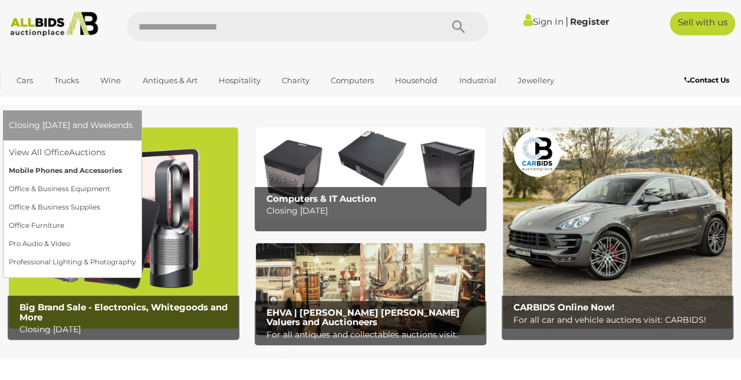
click at [136, 162] on link "Mobile Phones and Accessories" at bounding box center [72, 171] width 127 height 18
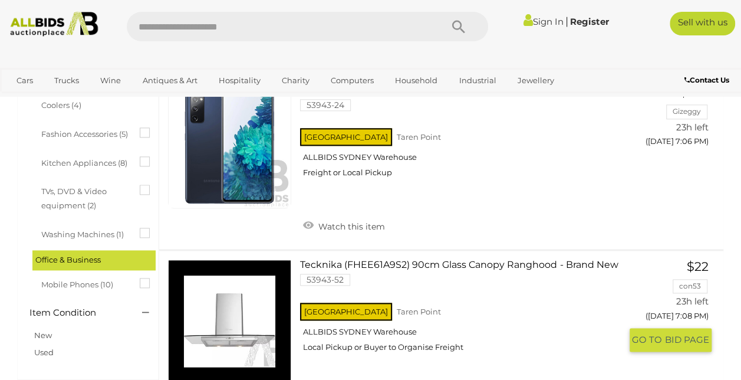
scroll to position [648, 0]
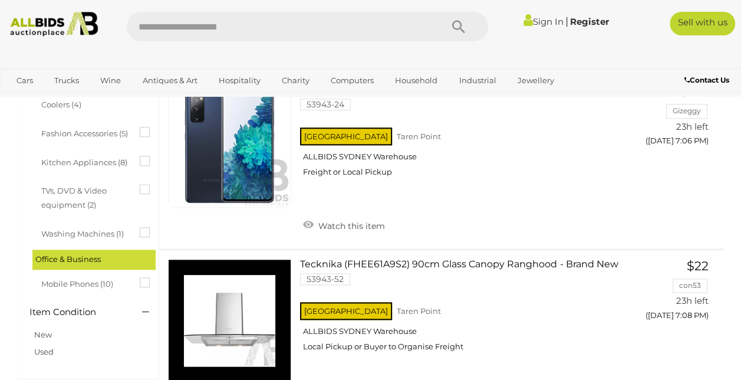
click at [140, 277] on icon at bounding box center [140, 277] width 0 height 0
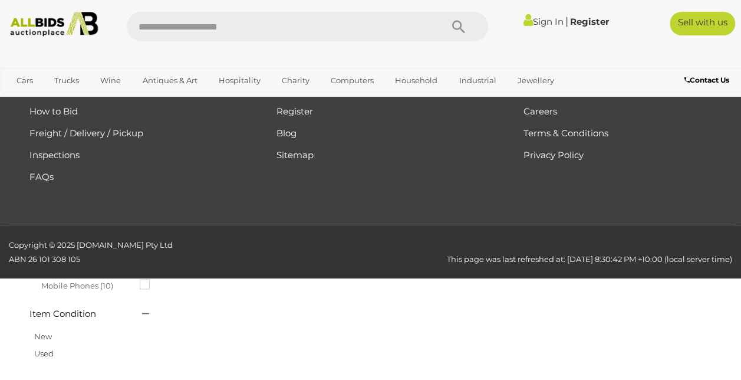
scroll to position [0, 0]
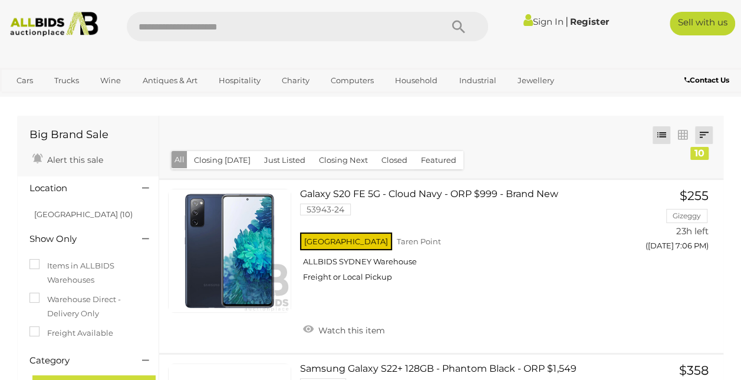
click at [703, 131] on link at bounding box center [704, 135] width 18 height 18
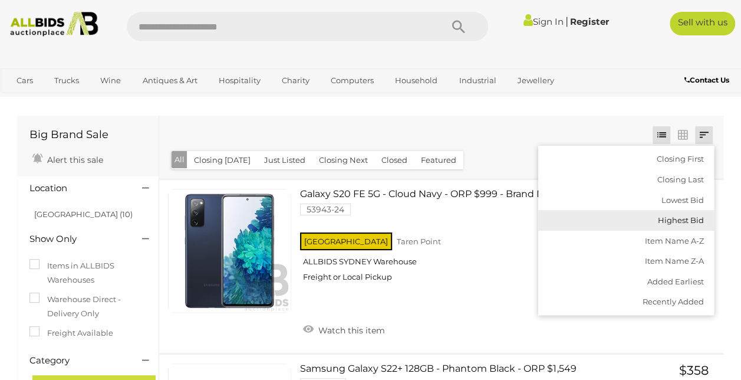
click at [686, 223] on link "Highest Bid" at bounding box center [626, 220] width 176 height 21
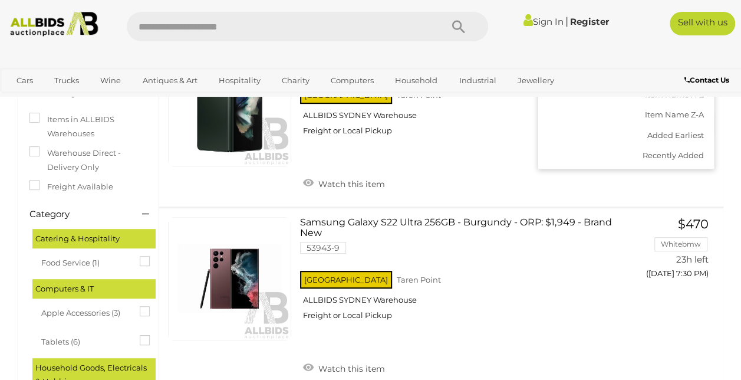
scroll to position [158, 0]
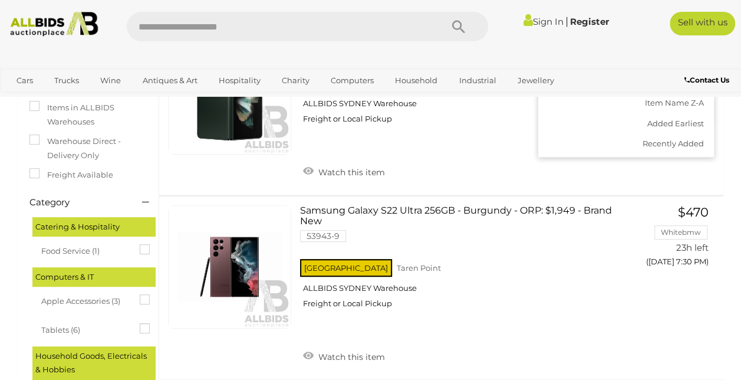
click at [579, 195] on div "Samsung Galaxy Z Fold3 512GB Green - ORP $2,649 - Brand New 53943-2 NSW Taren P…" at bounding box center [441, 108] width 582 height 173
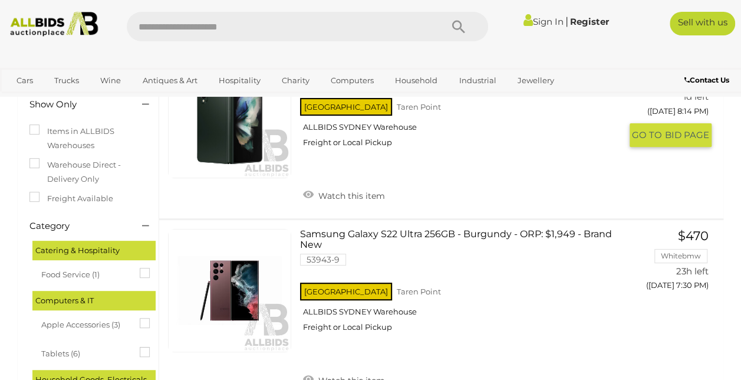
scroll to position [137, 0]
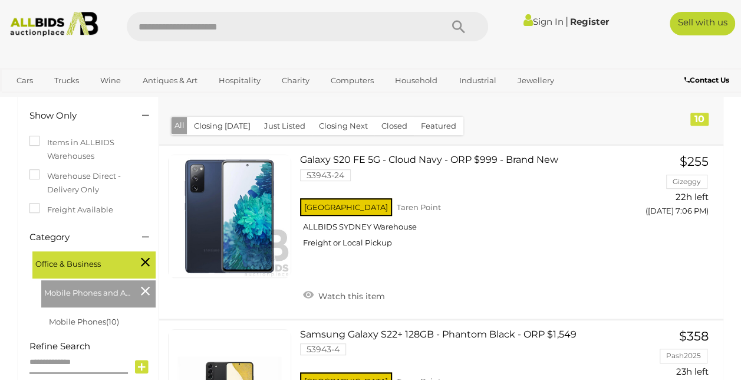
scroll to position [176, 0]
